Goal: Communication & Community: Participate in discussion

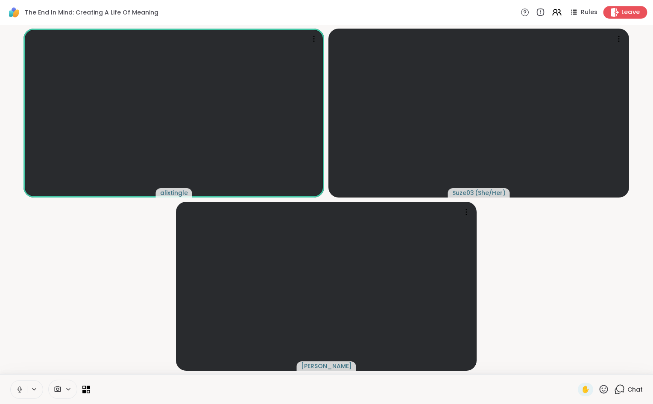
click at [633, 9] on span "Leave" at bounding box center [630, 12] width 19 height 9
click at [636, 9] on span "Leave" at bounding box center [630, 12] width 19 height 9
click at [628, 13] on span "Leave" at bounding box center [630, 12] width 19 height 9
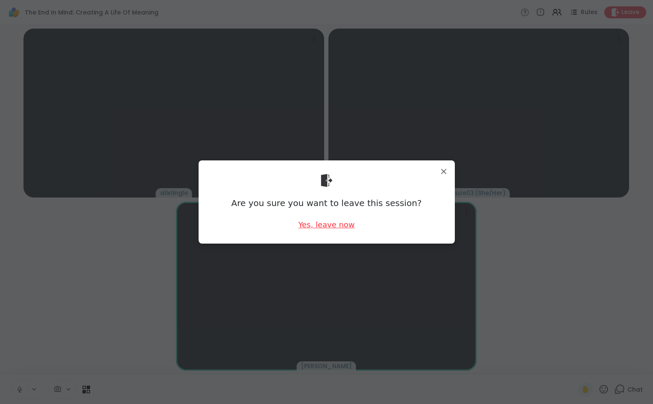
click at [326, 224] on div "Yes, leave now" at bounding box center [326, 224] width 56 height 11
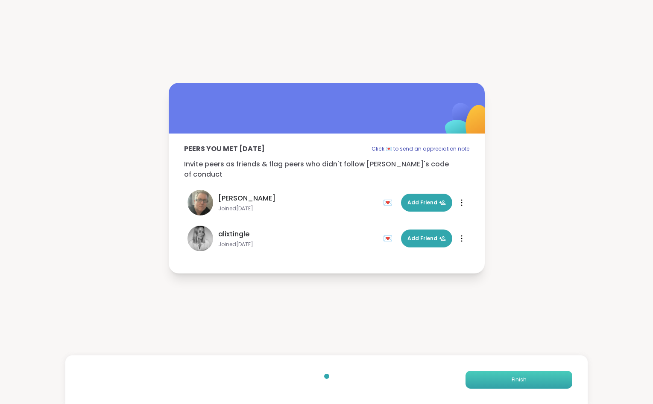
click at [522, 377] on span "Finish" at bounding box center [519, 380] width 15 height 8
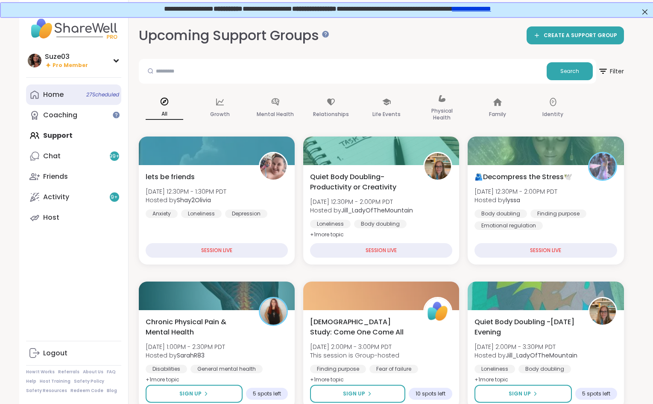
click at [51, 96] on div "Home 27 Scheduled" at bounding box center [53, 94] width 20 height 9
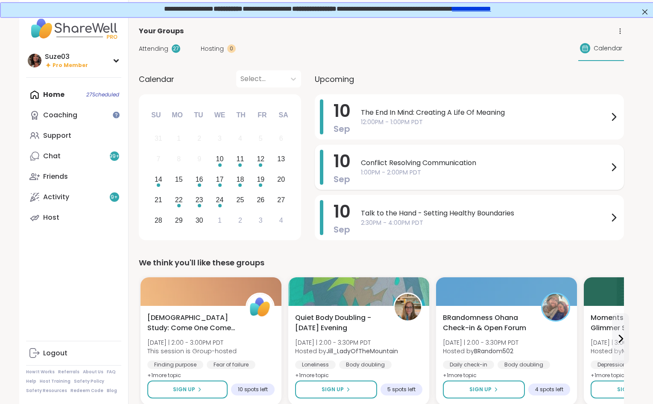
click at [615, 166] on icon at bounding box center [613, 167] width 3 height 7
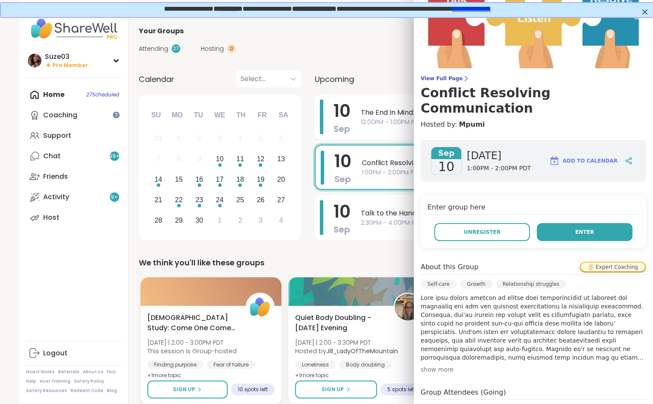
click at [588, 228] on span "Enter" at bounding box center [584, 232] width 19 height 8
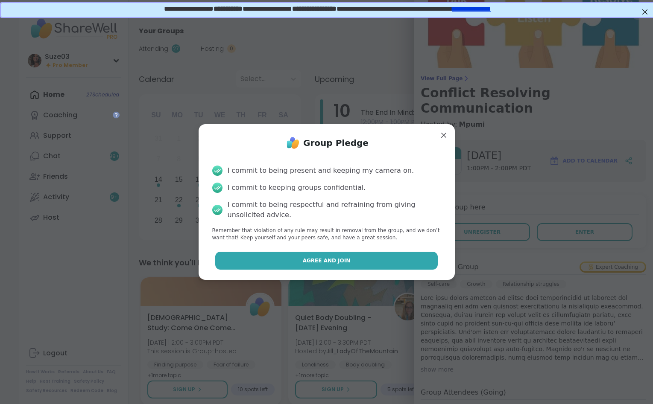
click at [372, 257] on button "Agree and Join" at bounding box center [326, 261] width 222 height 18
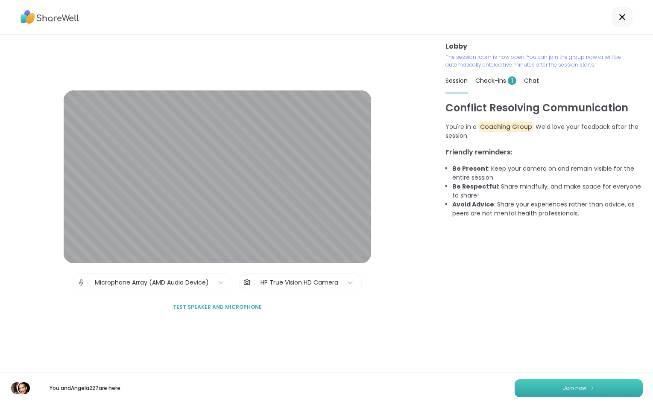
click at [584, 384] on button "Join now" at bounding box center [579, 389] width 128 height 18
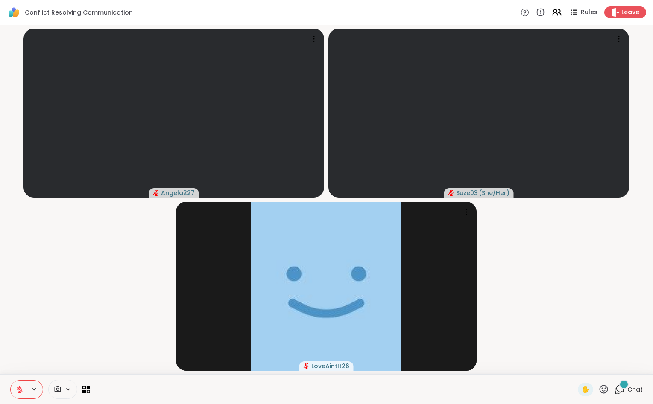
click at [21, 387] on icon at bounding box center [20, 390] width 8 height 8
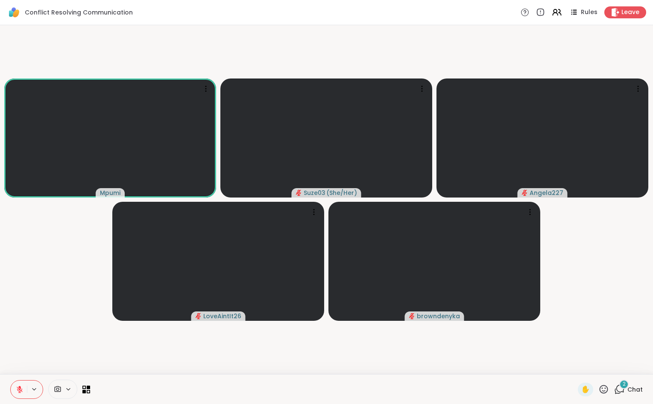
click at [624, 384] on span "2" at bounding box center [624, 384] width 3 height 7
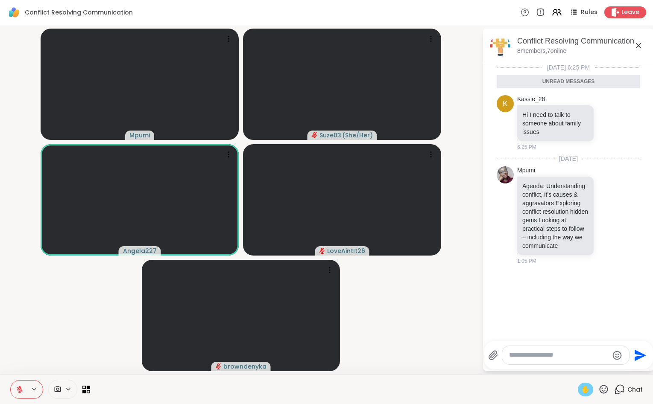
click at [587, 389] on span "✋" at bounding box center [585, 390] width 9 height 10
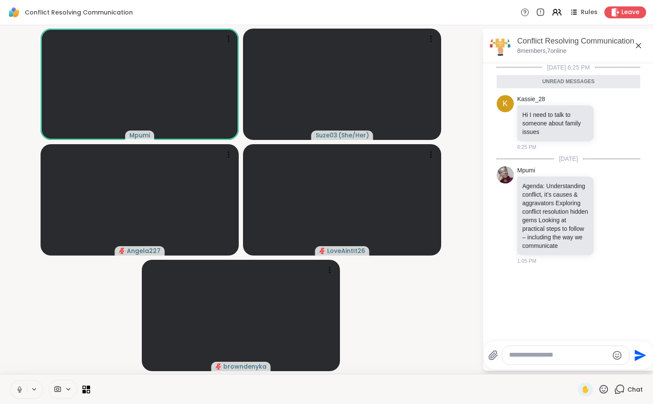
click at [603, 386] on icon at bounding box center [603, 389] width 11 height 11
click at [632, 369] on span "🎉" at bounding box center [635, 367] width 9 height 10
click at [640, 44] on icon at bounding box center [638, 46] width 10 height 10
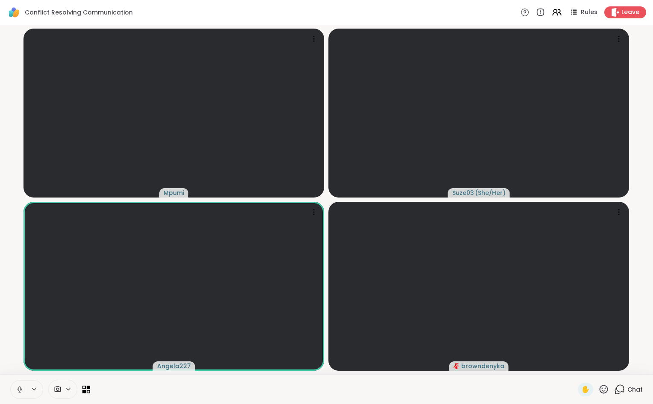
click at [622, 389] on icon at bounding box center [619, 389] width 11 height 11
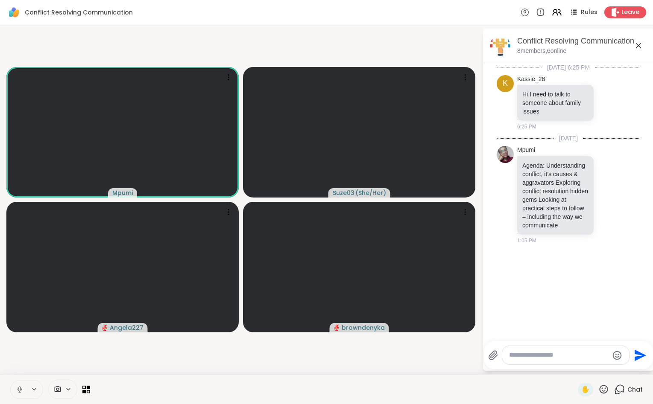
click at [615, 388] on icon at bounding box center [619, 389] width 11 height 11
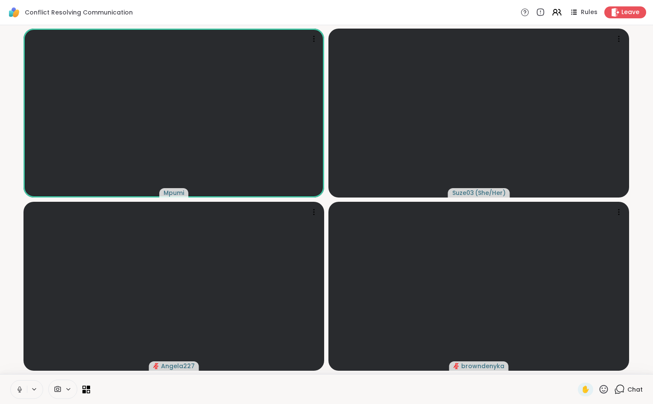
click at [605, 386] on icon at bounding box center [604, 389] width 9 height 9
click at [634, 364] on span "🎉" at bounding box center [635, 367] width 9 height 10
